Goal: Task Accomplishment & Management: Manage account settings

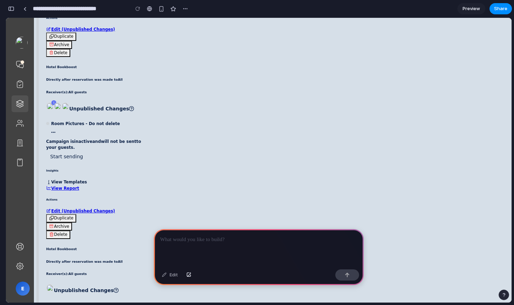
scroll to position [495, 0]
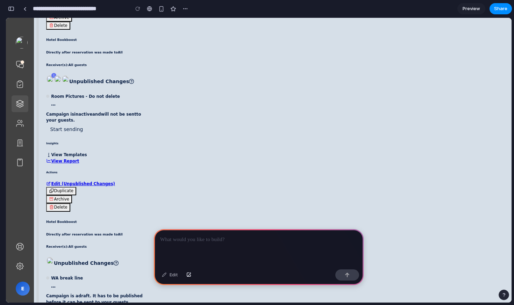
click at [64, 193] on button "Duplicate" at bounding box center [61, 191] width 30 height 8
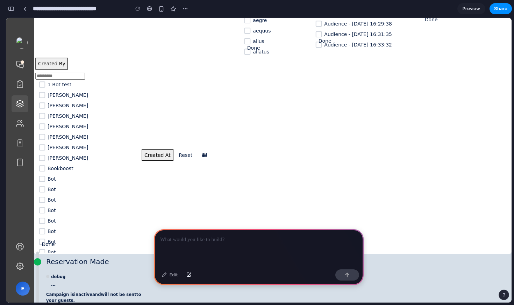
scroll to position [0, 0]
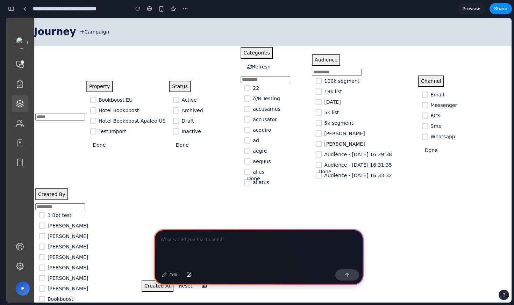
click at [173, 132] on icon at bounding box center [176, 131] width 9 height 7
click at [173, 123] on icon at bounding box center [176, 121] width 6 height 6
click at [173, 121] on icon at bounding box center [176, 120] width 9 height 7
click at [173, 110] on icon at bounding box center [176, 110] width 9 height 7
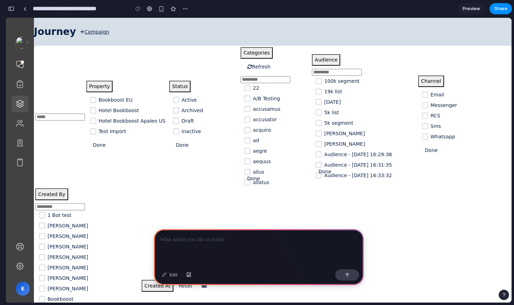
click at [134, 236] on span "Ann" at bounding box center [93, 236] width 90 height 7
click at [137, 7] on div at bounding box center [138, 8] width 10 height 10
click at [24, 8] on div at bounding box center [24, 9] width 3 height 4
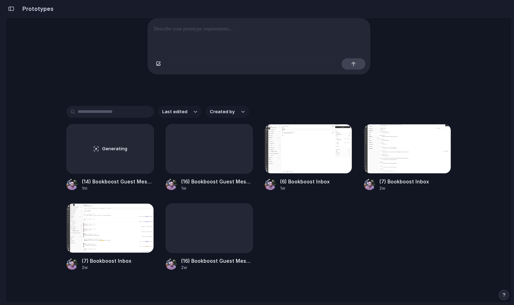
scroll to position [95, 0]
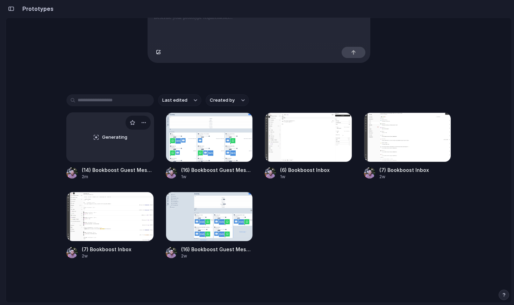
click at [98, 124] on div "Generating" at bounding box center [110, 137] width 87 height 49
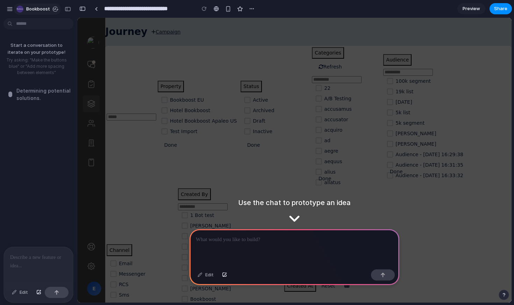
click at [12, 10] on div "bookboost" at bounding box center [26, 8] width 40 height 11
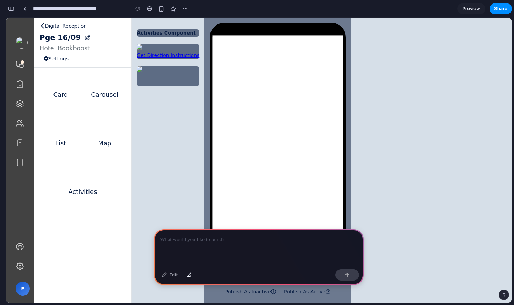
click at [42, 28] on icon at bounding box center [43, 26] width 5 height 6
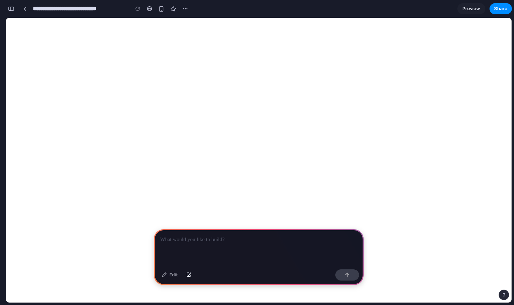
click at [14, 8] on div "button" at bounding box center [11, 8] width 6 height 5
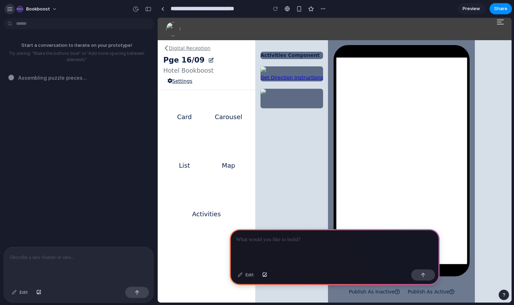
click at [9, 9] on div "button" at bounding box center [10, 9] width 6 height 6
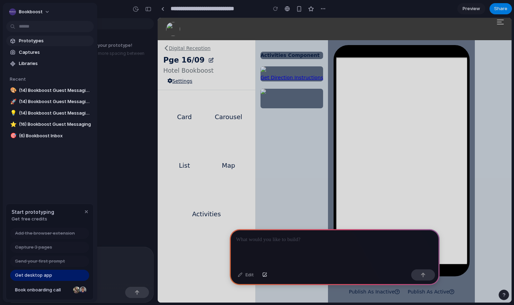
click at [35, 40] on span "Prototypes" at bounding box center [55, 40] width 72 height 7
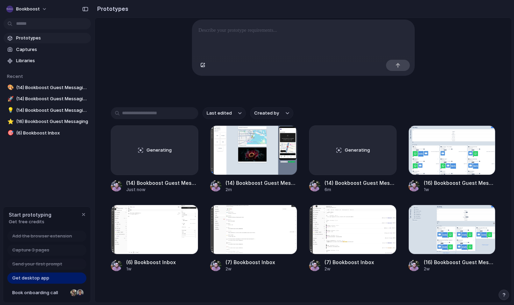
scroll to position [95, 0]
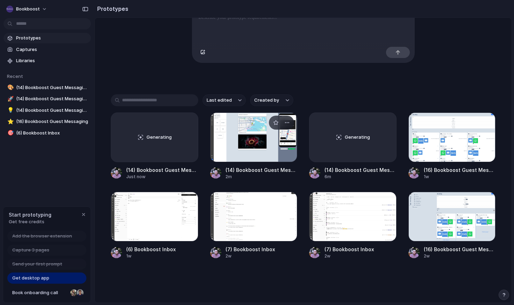
click at [260, 142] on div at bounding box center [253, 138] width 87 height 50
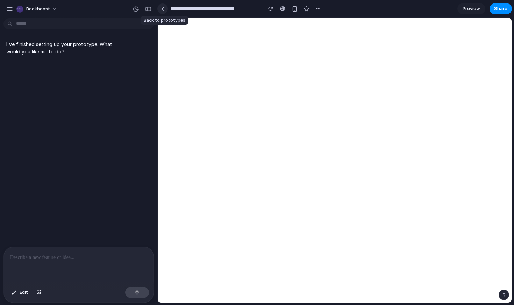
click at [163, 10] on div at bounding box center [162, 9] width 3 height 4
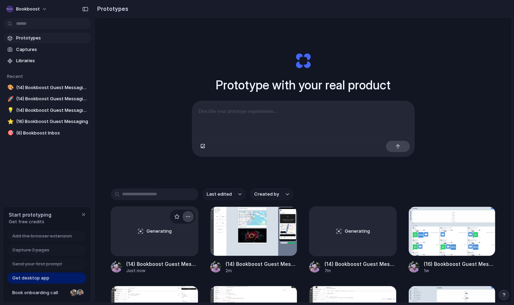
click at [185, 217] on div "button" at bounding box center [188, 217] width 6 height 6
click at [166, 253] on span "Delete" at bounding box center [161, 255] width 15 height 7
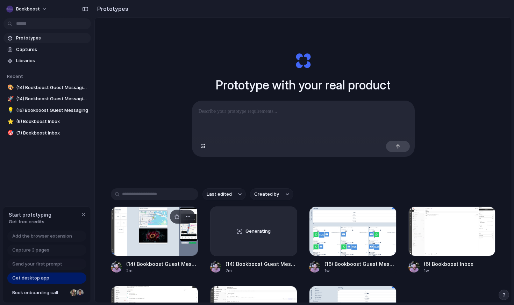
click at [182, 242] on div at bounding box center [154, 232] width 87 height 50
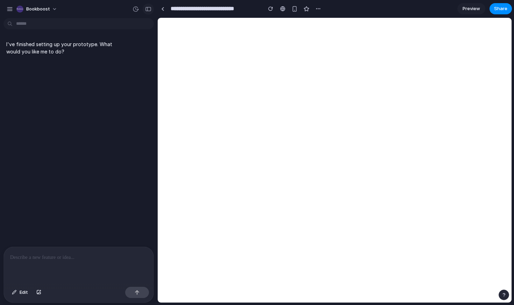
click at [144, 9] on button "button" at bounding box center [148, 8] width 11 height 11
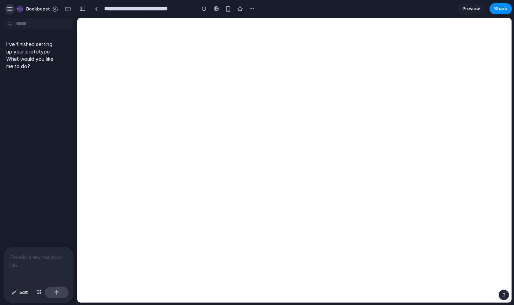
click at [11, 9] on div "button" at bounding box center [10, 9] width 6 height 6
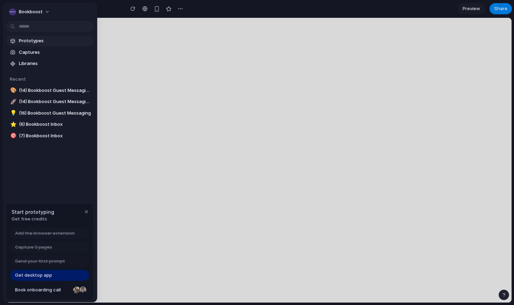
click at [34, 40] on span "Prototypes" at bounding box center [55, 40] width 72 height 7
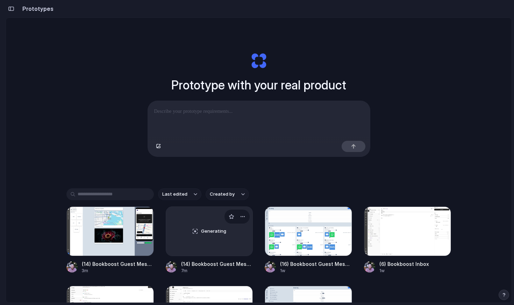
click at [211, 226] on div "Generating" at bounding box center [209, 231] width 87 height 49
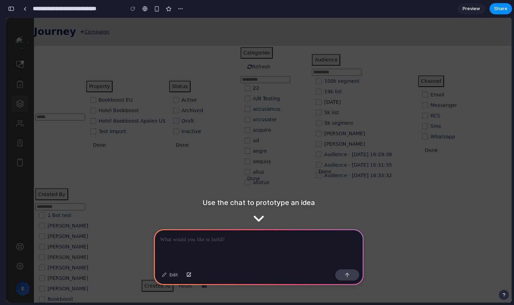
click at [14, 12] on button "button" at bounding box center [11, 8] width 11 height 11
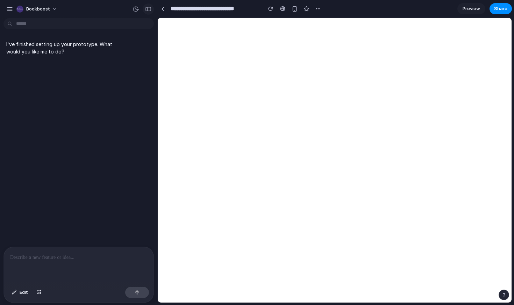
click at [146, 8] on div "button" at bounding box center [148, 9] width 6 height 5
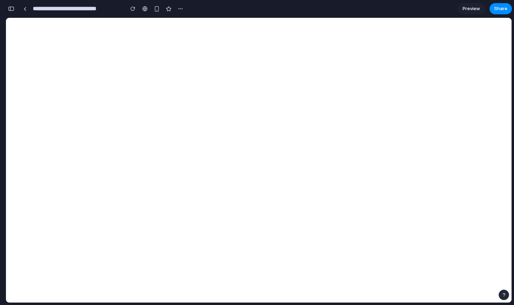
click at [12, 10] on div "button" at bounding box center [11, 8] width 6 height 5
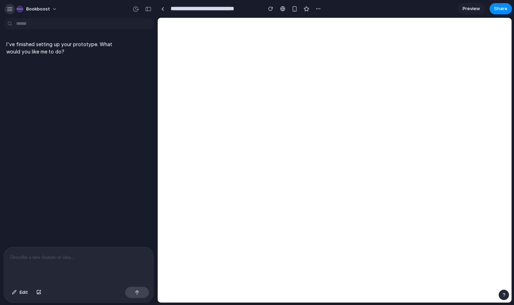
click at [10, 8] on div "button" at bounding box center [10, 9] width 6 height 6
click at [10, 6] on div "button" at bounding box center [10, 9] width 6 height 6
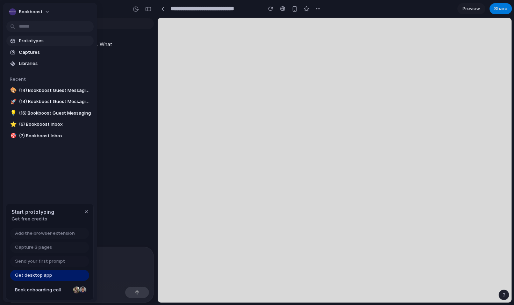
click at [22, 43] on span "Prototypes" at bounding box center [55, 40] width 72 height 7
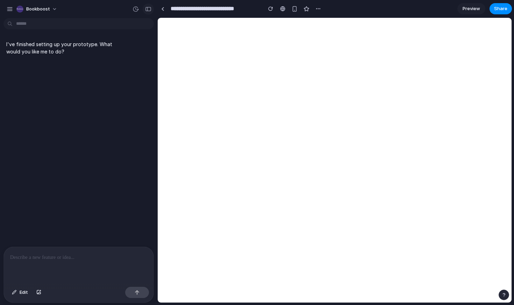
click at [145, 10] on div "button" at bounding box center [148, 9] width 6 height 5
